Goal: Find contact information: Find contact information

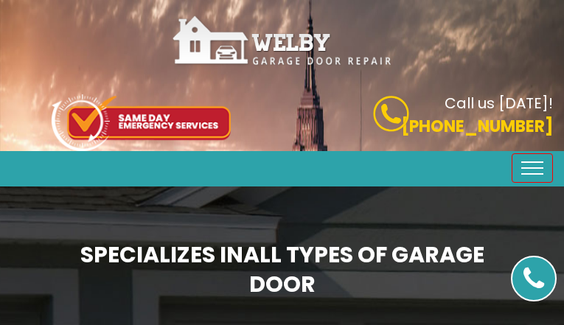
type input "VGcPbqMxiH"
type input "6103327781"
type input "[EMAIL_ADDRESS][DOMAIN_NAME]"
type input "qXITPtFOK"
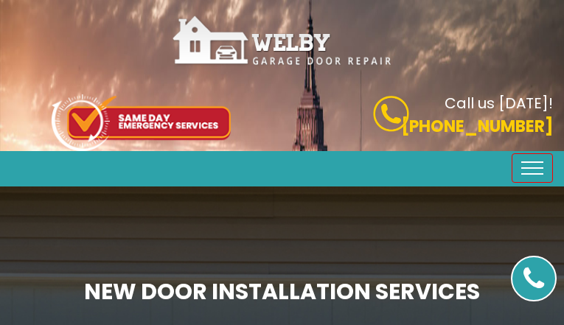
type input "bPYRoLWXcxnaZX"
type input "9469795114"
type input "[EMAIL_ADDRESS][DOMAIN_NAME]"
type input "vUcxbngRWkG"
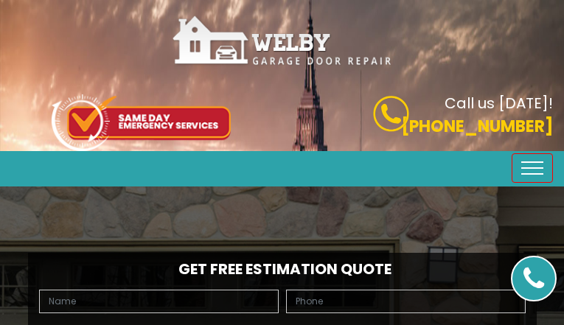
type input "HLWhtZoi"
type input "4148698956"
type input "[EMAIL_ADDRESS][DOMAIN_NAME]"
type input "AIaZlOBYWJytYeC"
type input "NNstZENemhtk"
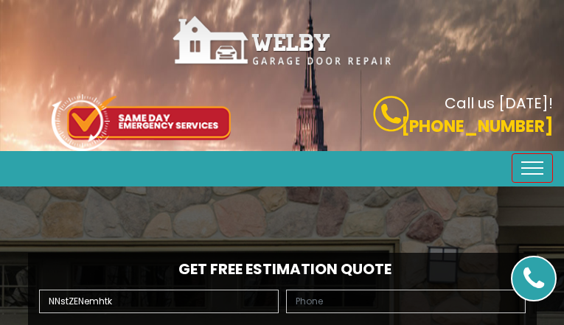
type input "4307329314"
type input "[EMAIL_ADDRESS][DOMAIN_NAME]"
type input "qFbJdVUVEcmD"
